Goal: Check status: Verify the current state of an ongoing process or item

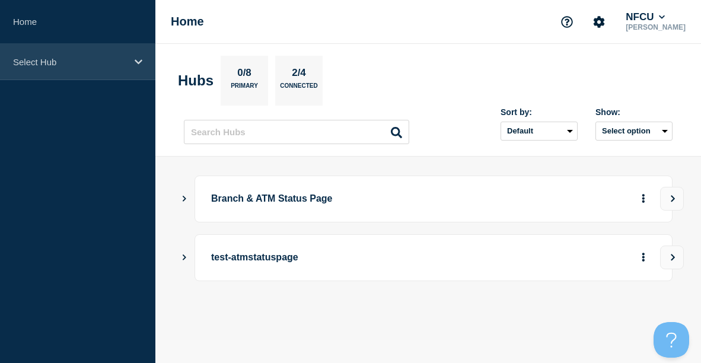
click at [96, 57] on p "Select Hub" at bounding box center [70, 62] width 114 height 10
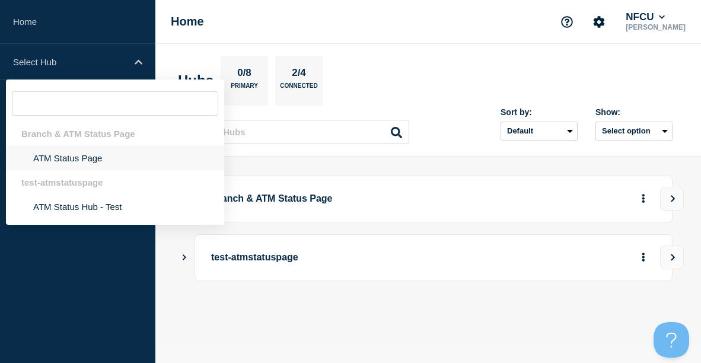
click at [88, 165] on li "ATM Status Page" at bounding box center [115, 158] width 218 height 24
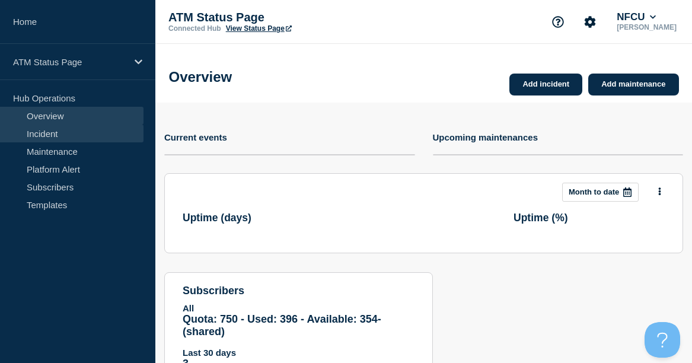
click at [114, 132] on link "Incident" at bounding box center [72, 134] width 144 height 18
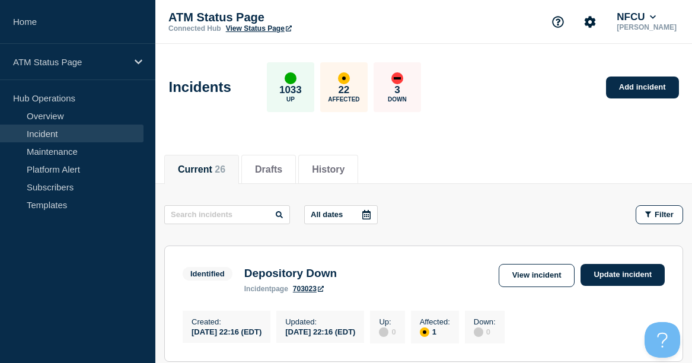
click at [371, 207] on div at bounding box center [366, 215] width 21 height 18
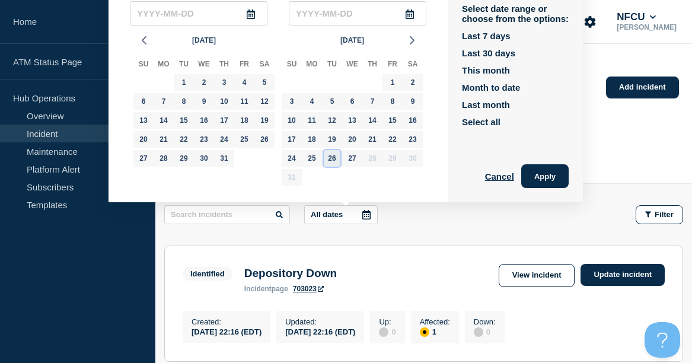
click at [336, 158] on div "26" at bounding box center [332, 158] width 17 height 17
type input "2025-08-26"
click at [336, 158] on div "26" at bounding box center [332, 158] width 17 height 17
type input "2025-08-26"
click at [545, 173] on button "Apply" at bounding box center [544, 176] width 47 height 24
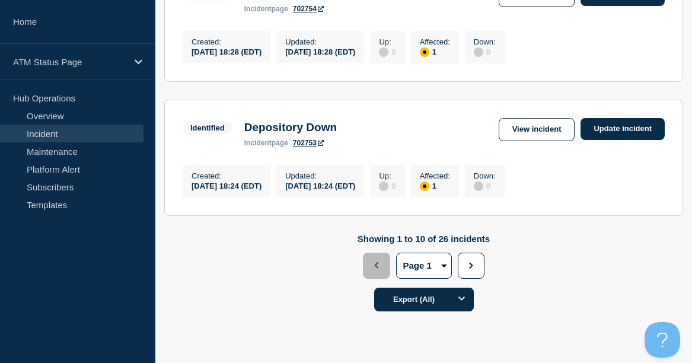
scroll to position [1450, 0]
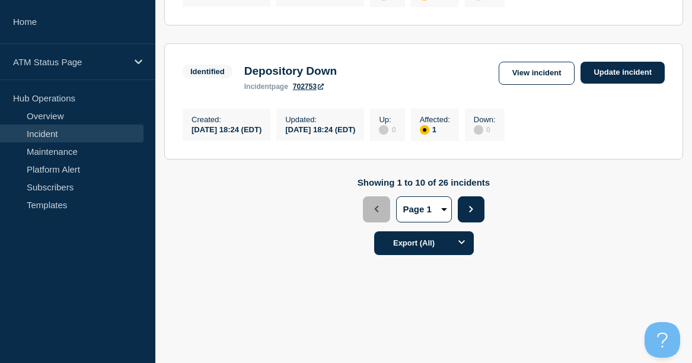
click at [473, 208] on icon "button" at bounding box center [471, 209] width 8 height 7
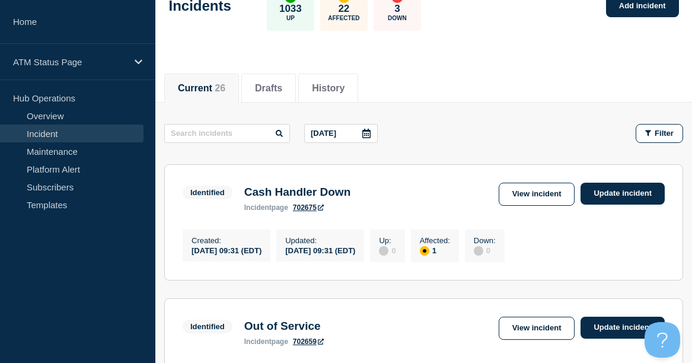
scroll to position [80, 0]
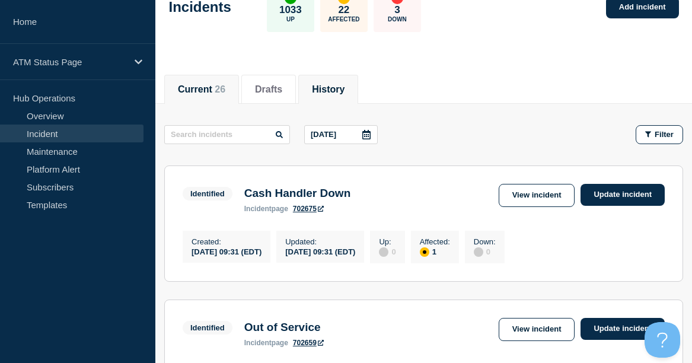
click at [345, 86] on button "History" at bounding box center [328, 89] width 33 height 11
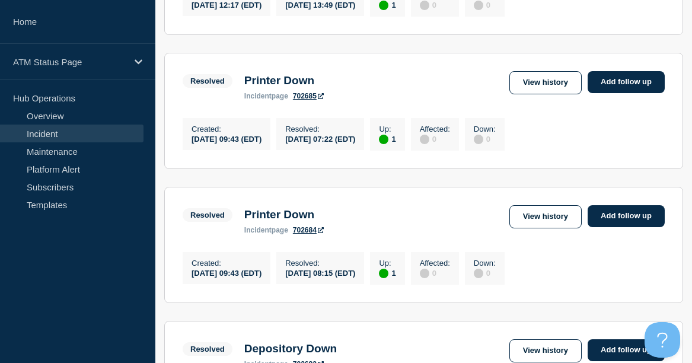
scroll to position [1450, 0]
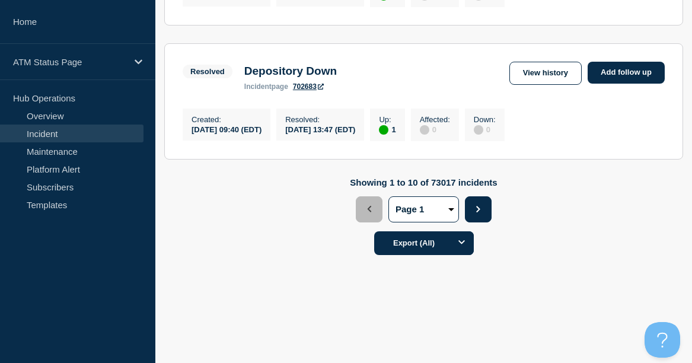
click at [478, 214] on button "Next" at bounding box center [478, 209] width 27 height 26
select select "2"
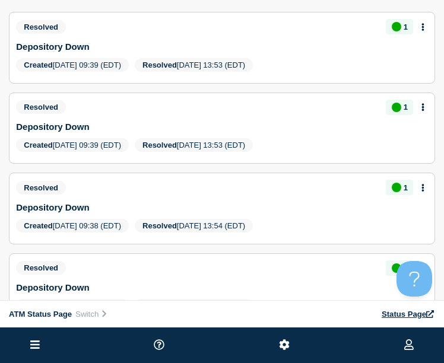
scroll to position [85, 0]
